Goal: Task Accomplishment & Management: Use online tool/utility

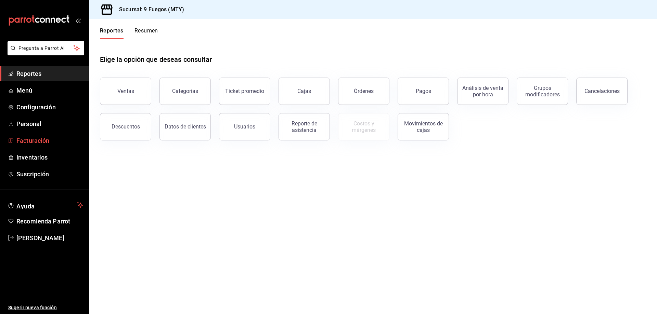
click at [41, 141] on span "Facturación" at bounding box center [49, 140] width 67 height 9
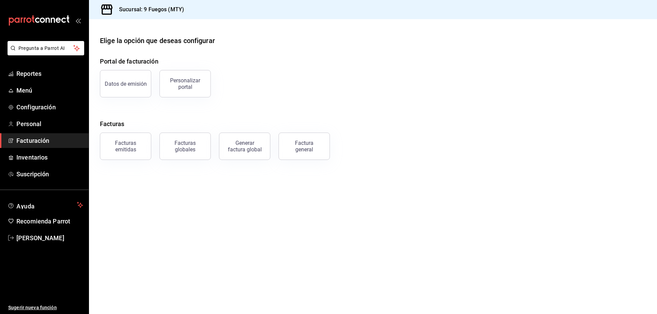
click at [140, 153] on button "Facturas emitidas" at bounding box center [125, 146] width 51 height 27
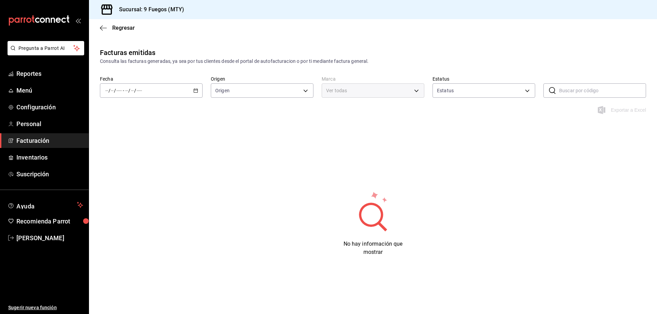
type input "ORDER_INVOICE,GENERAL_INVOICE"
type input "ACTIVE,PENDING_CANCELLATION,CANCELLED,PRE_CANCELLED"
type input "4a3df261-e1b8-48be-829d-093db8c32d8f"
click at [127, 126] on span "Ayer" at bounding box center [132, 126] width 53 height 7
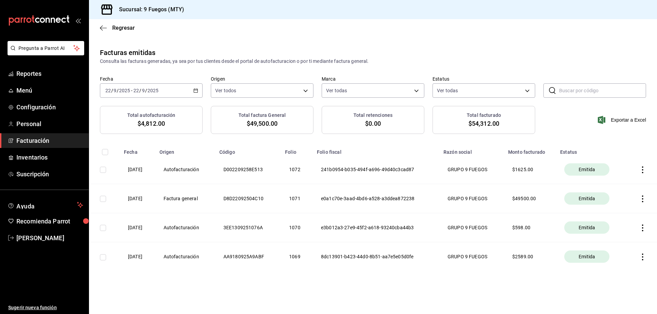
click at [644, 171] on icon "button" at bounding box center [642, 170] width 7 height 7
click at [617, 154] on div "Descargar PDF" at bounding box center [620, 152] width 33 height 5
